Goal: Transaction & Acquisition: Purchase product/service

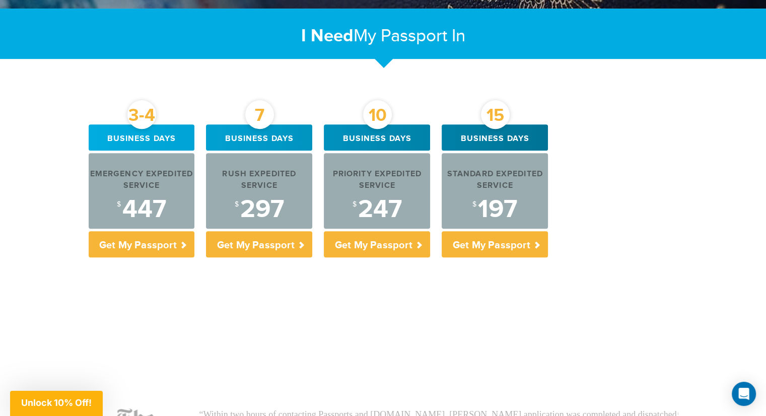
scroll to position [353, 0]
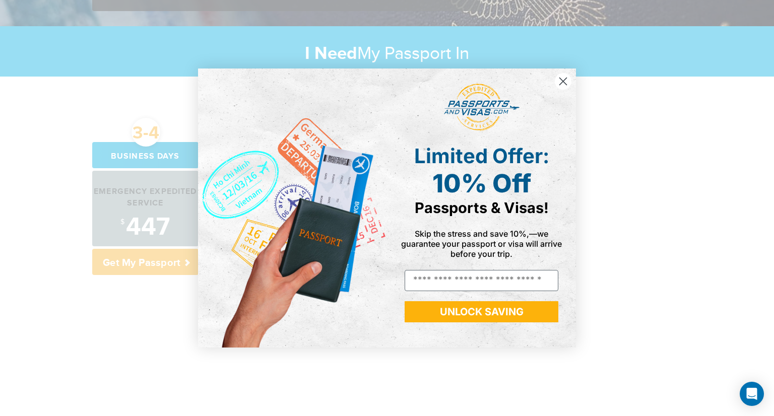
click at [568, 83] on circle "Close dialog" at bounding box center [563, 81] width 17 height 17
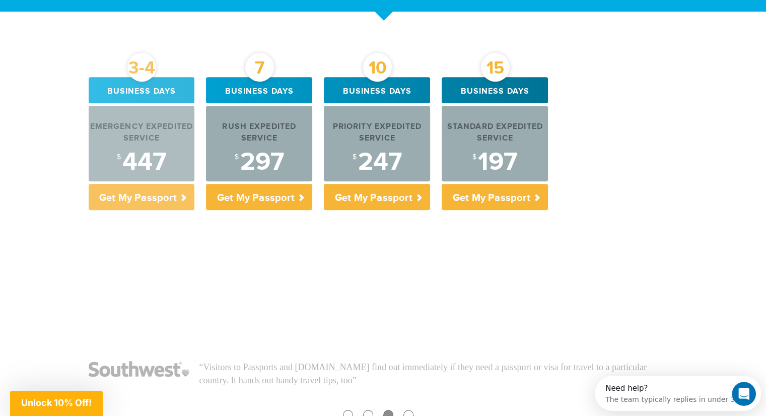
scroll to position [302, 0]
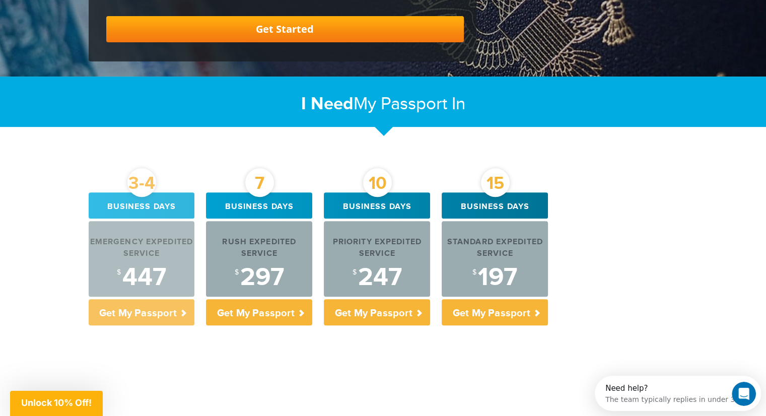
click at [139, 238] on div "Emergency Expedited Service" at bounding box center [142, 248] width 106 height 23
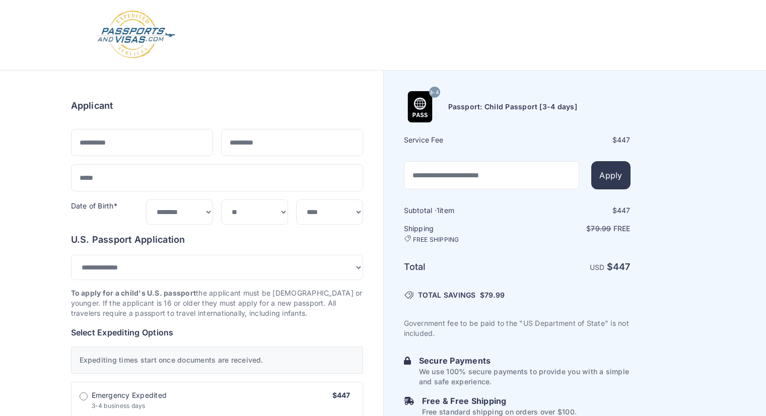
select select "*****"
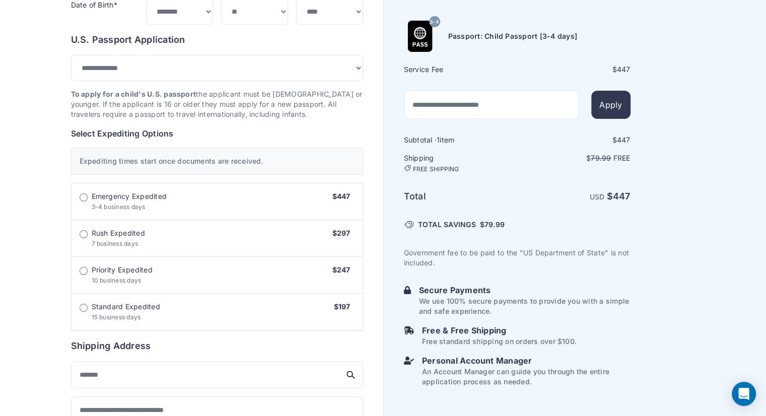
scroll to position [202, 0]
